Goal: Navigation & Orientation: Find specific page/section

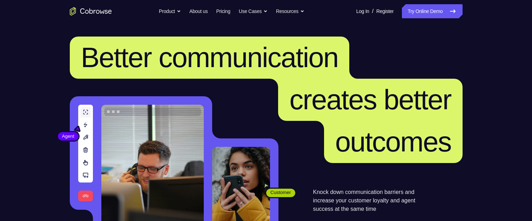
scroll to position [152, 0]
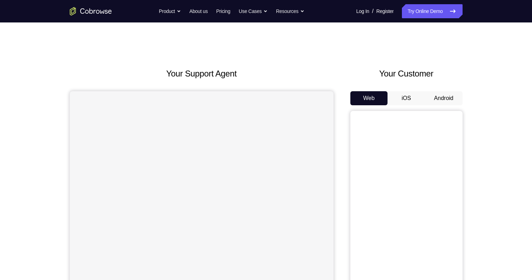
scroll to position [26, 0]
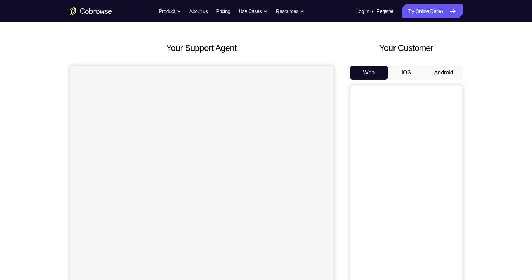
click at [447, 71] on button "Android" at bounding box center [444, 73] width 38 height 14
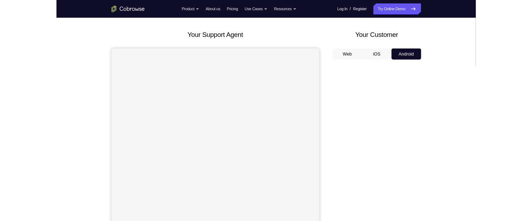
scroll to position [37, 0]
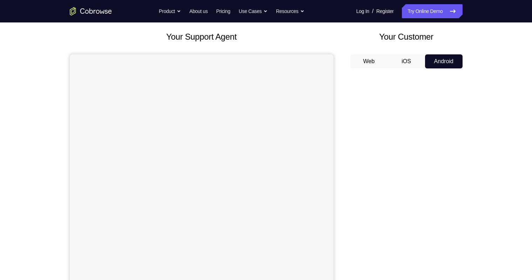
click at [366, 57] on button "Web" at bounding box center [370, 61] width 38 height 14
click at [407, 57] on button "iOS" at bounding box center [407, 61] width 38 height 14
click at [441, 60] on button "Android" at bounding box center [444, 61] width 38 height 14
click at [365, 63] on button "Web" at bounding box center [370, 61] width 38 height 14
click at [448, 62] on button "Android" at bounding box center [444, 61] width 38 height 14
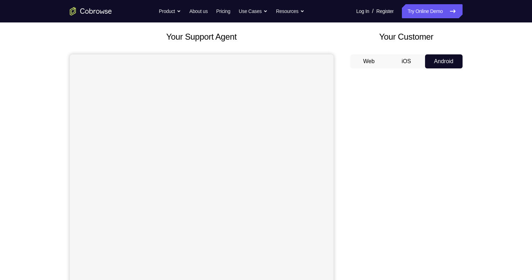
click at [375, 61] on button "Web" at bounding box center [370, 61] width 38 height 14
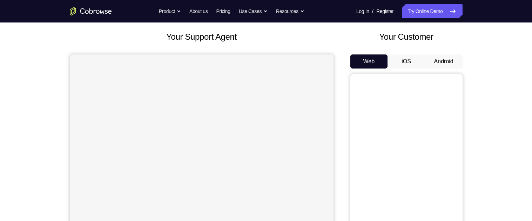
click at [439, 60] on button "Android" at bounding box center [444, 61] width 38 height 14
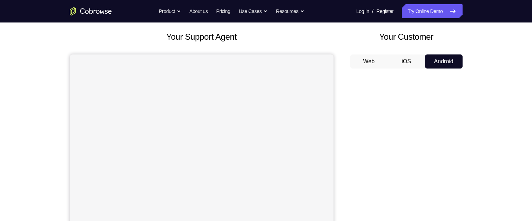
click at [363, 62] on button "Web" at bounding box center [370, 61] width 38 height 14
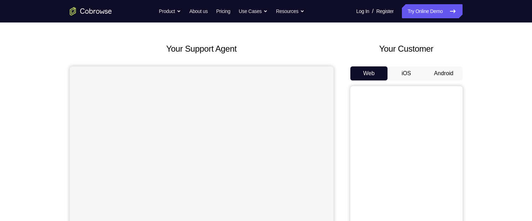
scroll to position [22, 0]
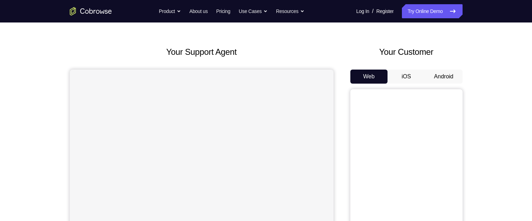
click at [449, 73] on button "Android" at bounding box center [444, 76] width 38 height 14
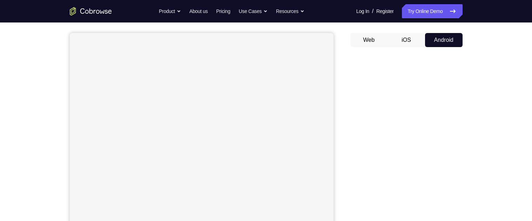
scroll to position [58, 0]
click at [369, 36] on button "Web" at bounding box center [370, 41] width 38 height 14
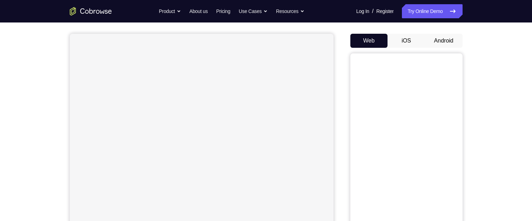
click at [409, 39] on button "iOS" at bounding box center [407, 41] width 38 height 14
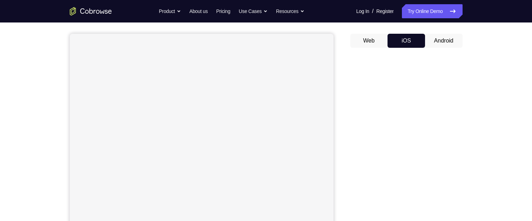
click at [443, 38] on button "Android" at bounding box center [444, 41] width 38 height 14
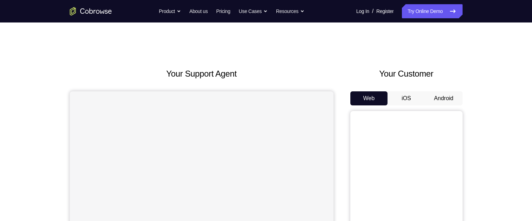
click at [438, 98] on button "Android" at bounding box center [444, 98] width 38 height 14
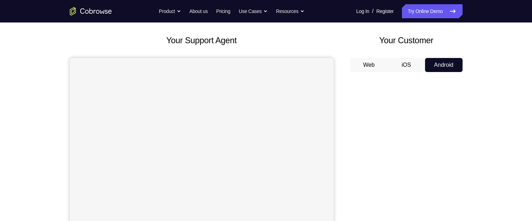
scroll to position [32, 0]
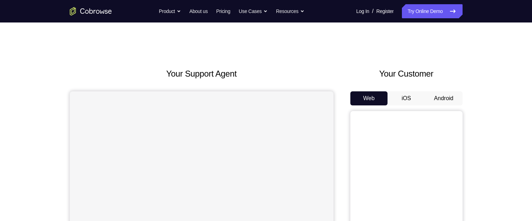
click at [442, 98] on button "Android" at bounding box center [444, 98] width 38 height 14
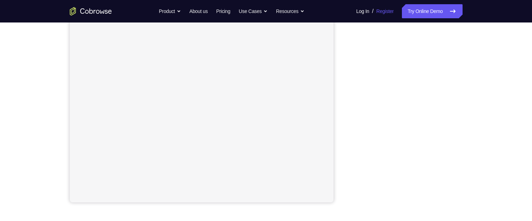
scroll to position [124, 0]
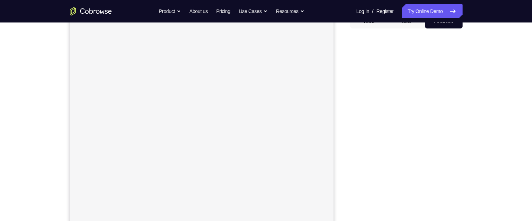
scroll to position [73, 0]
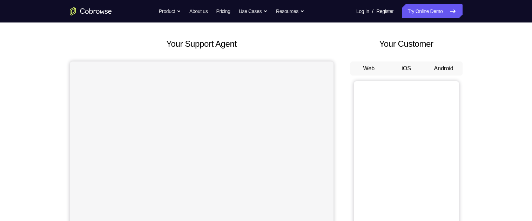
scroll to position [30, 0]
click at [439, 68] on button "Android" at bounding box center [444, 68] width 38 height 14
click at [372, 65] on button "Web" at bounding box center [370, 68] width 38 height 14
click at [451, 68] on button "Android" at bounding box center [444, 68] width 38 height 14
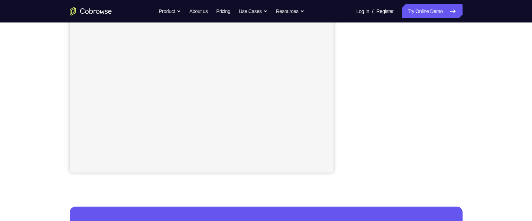
scroll to position [154, 0]
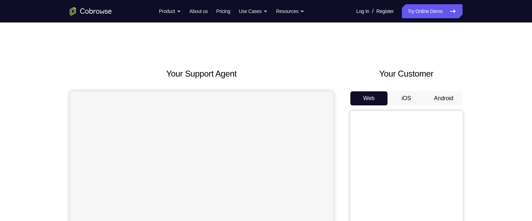
click at [439, 97] on button "Android" at bounding box center [444, 98] width 38 height 14
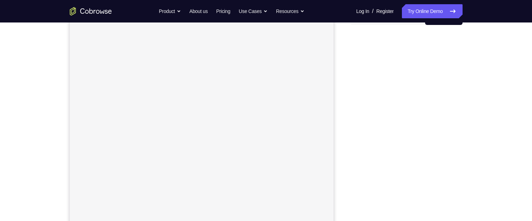
scroll to position [96, 0]
click at [412, 10] on link "Try Online Demo" at bounding box center [432, 11] width 60 height 14
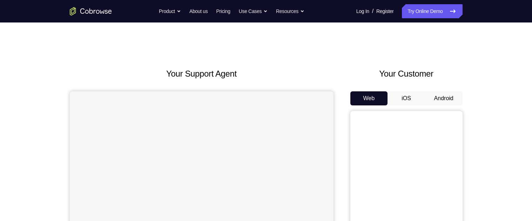
click at [449, 92] on button "Android" at bounding box center [444, 98] width 38 height 14
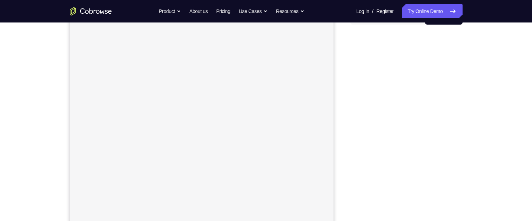
scroll to position [77, 0]
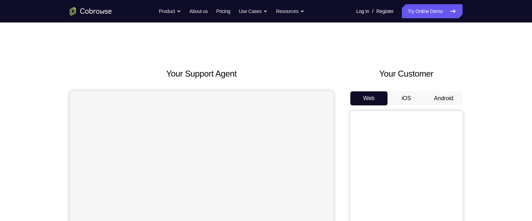
click at [444, 94] on button "Android" at bounding box center [444, 98] width 38 height 14
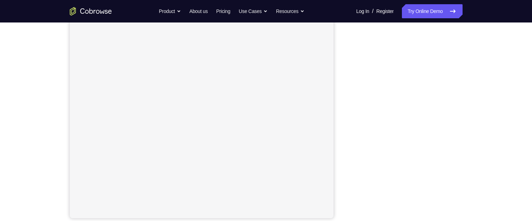
scroll to position [109, 0]
